Goal: Navigation & Orientation: Understand site structure

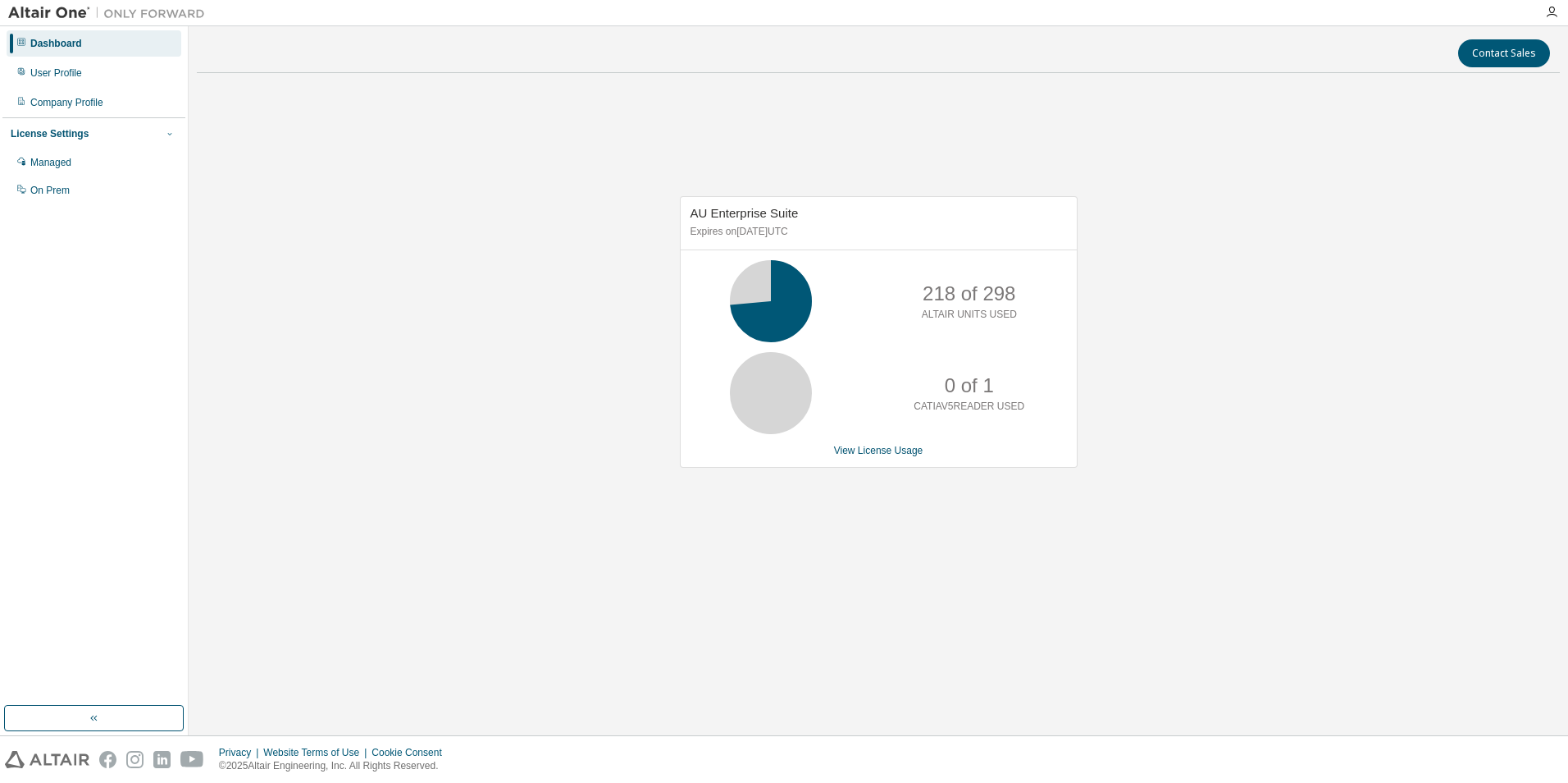
click at [170, 135] on icon "button" at bounding box center [169, 134] width 4 height 3
click at [170, 135] on icon "button" at bounding box center [170, 134] width 9 height 10
